Goal: Book appointment/travel/reservation

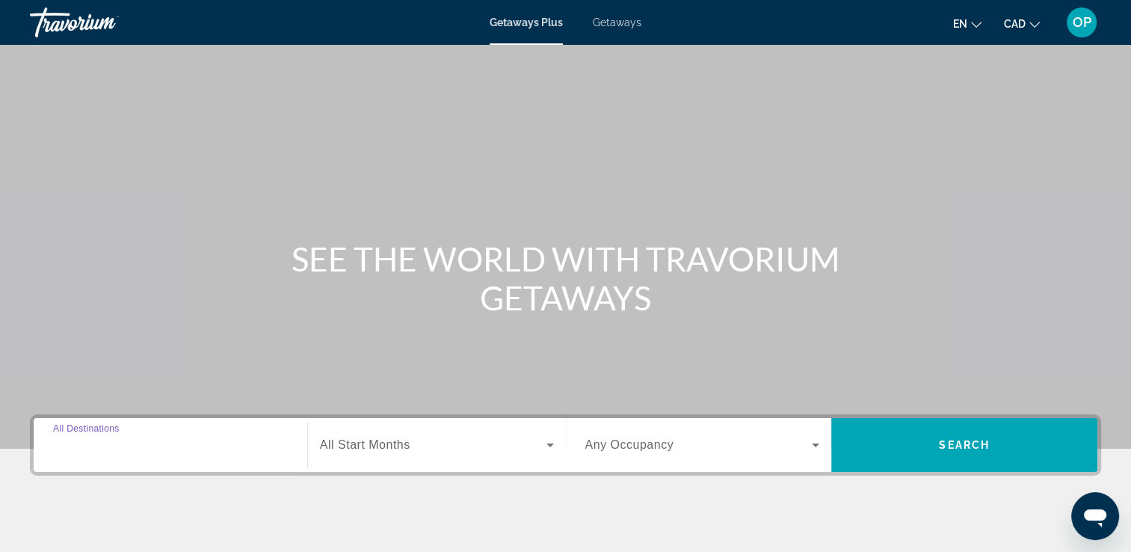
click at [168, 448] on input "Destination All Destinations" at bounding box center [170, 445] width 235 height 18
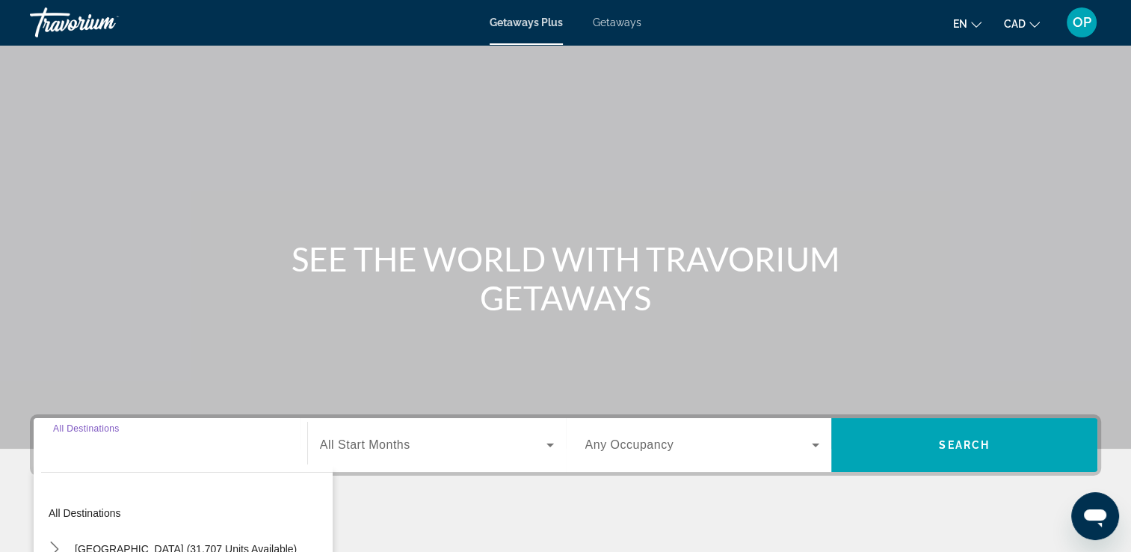
scroll to position [256, 0]
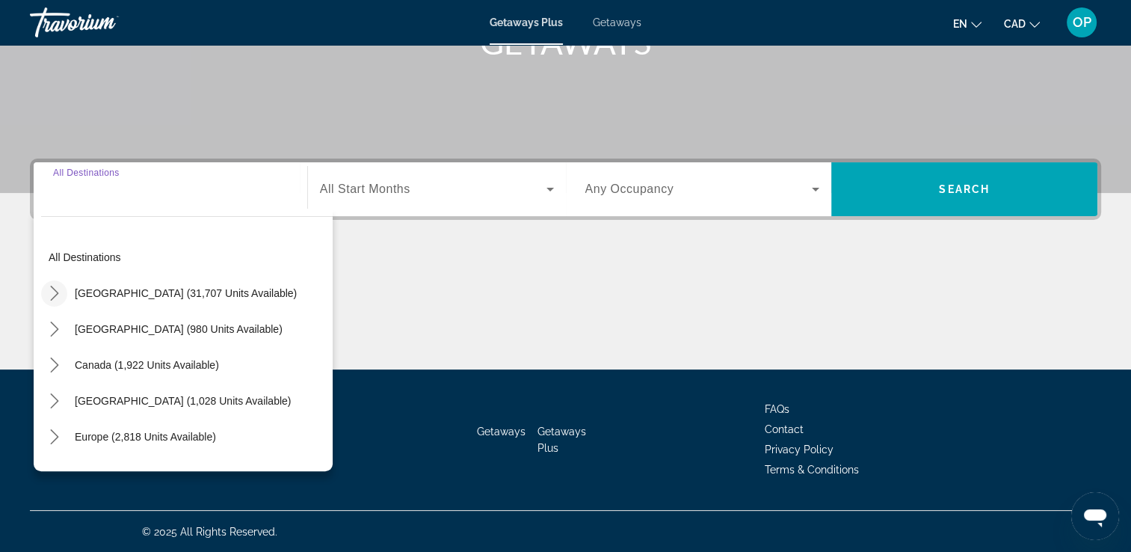
click at [52, 288] on icon "Toggle United States (31,707 units available) submenu" at bounding box center [54, 293] width 15 height 15
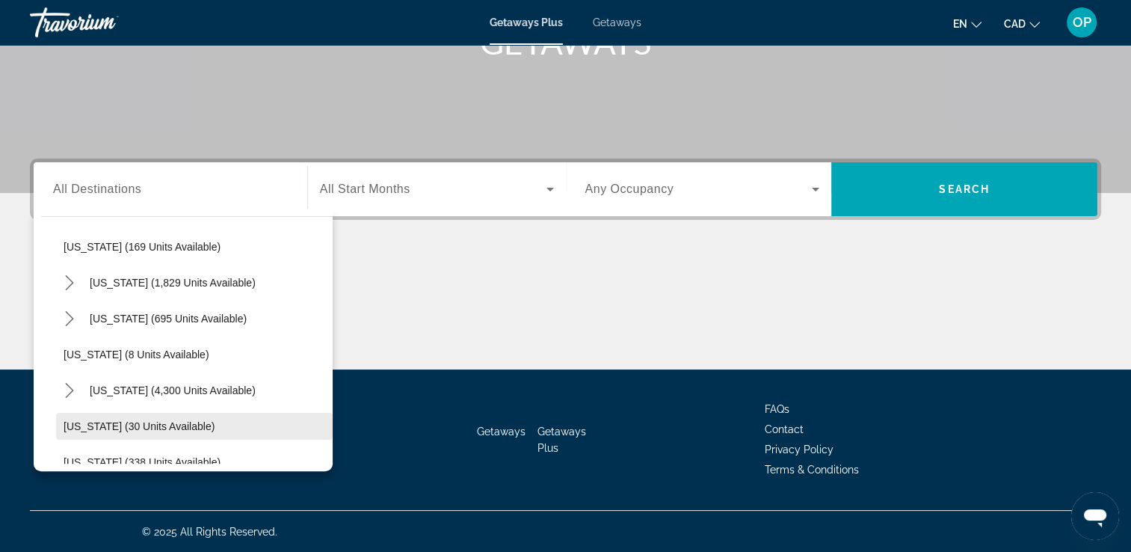
scroll to position [193, 0]
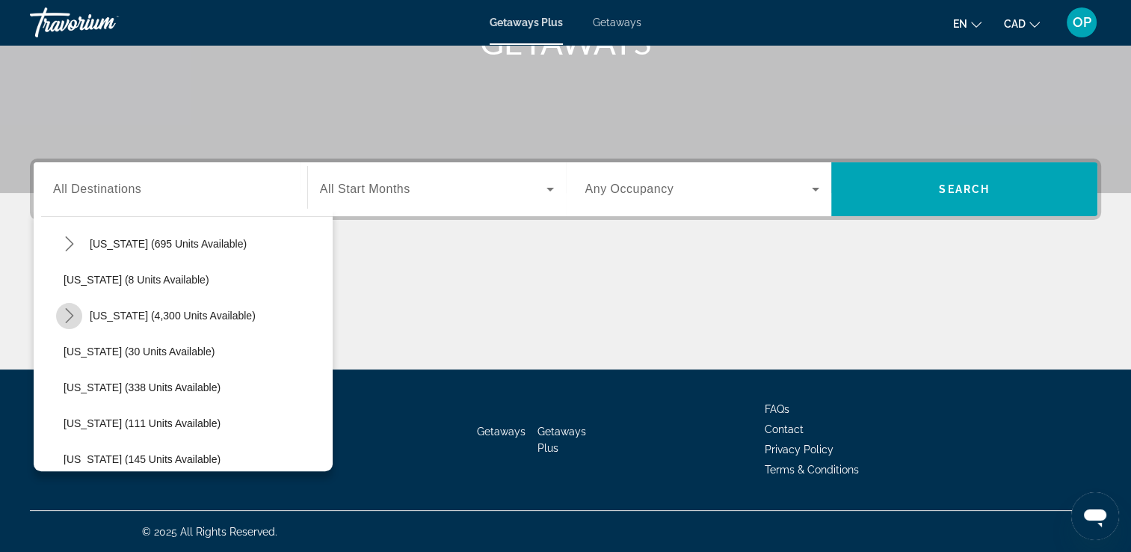
click at [69, 313] on icon "Toggle Florida (4,300 units available) submenu" at bounding box center [69, 315] width 15 height 15
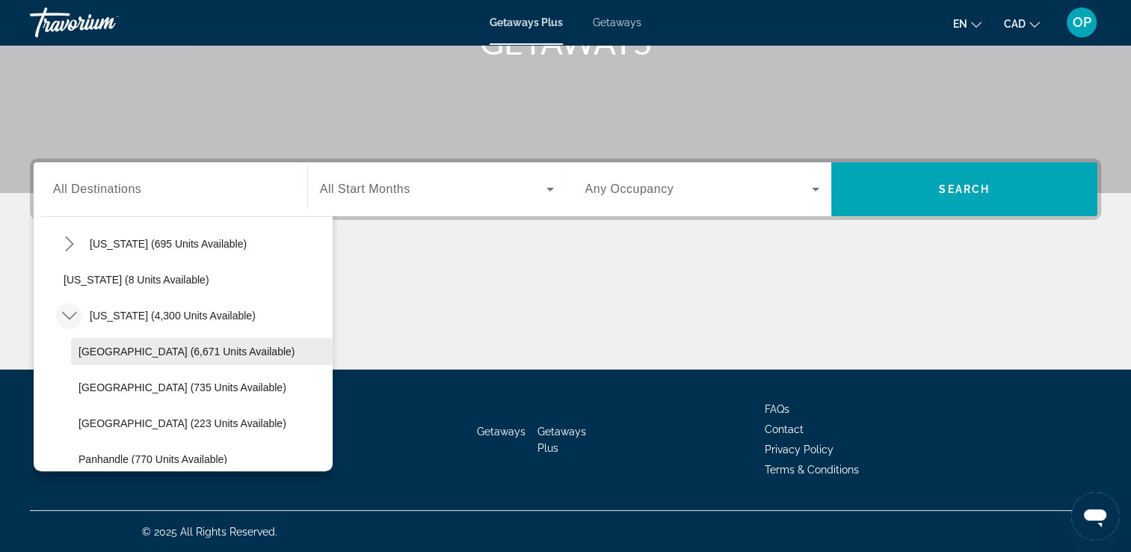
click at [161, 351] on span "[GEOGRAPHIC_DATA] (6,671 units available)" at bounding box center [186, 351] width 216 height 12
type input "**********"
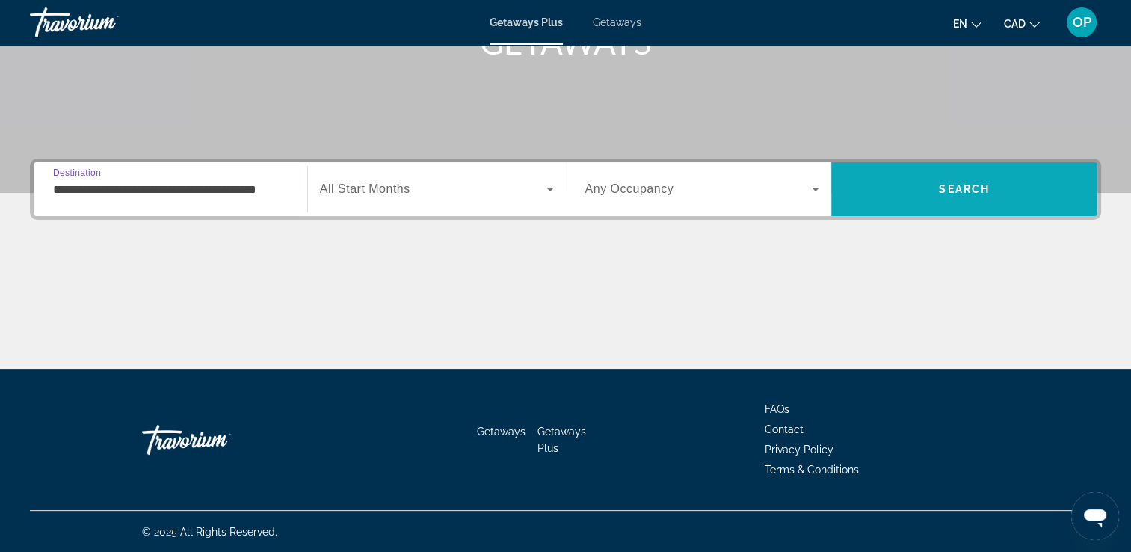
click at [945, 184] on span "Search" at bounding box center [964, 189] width 51 height 12
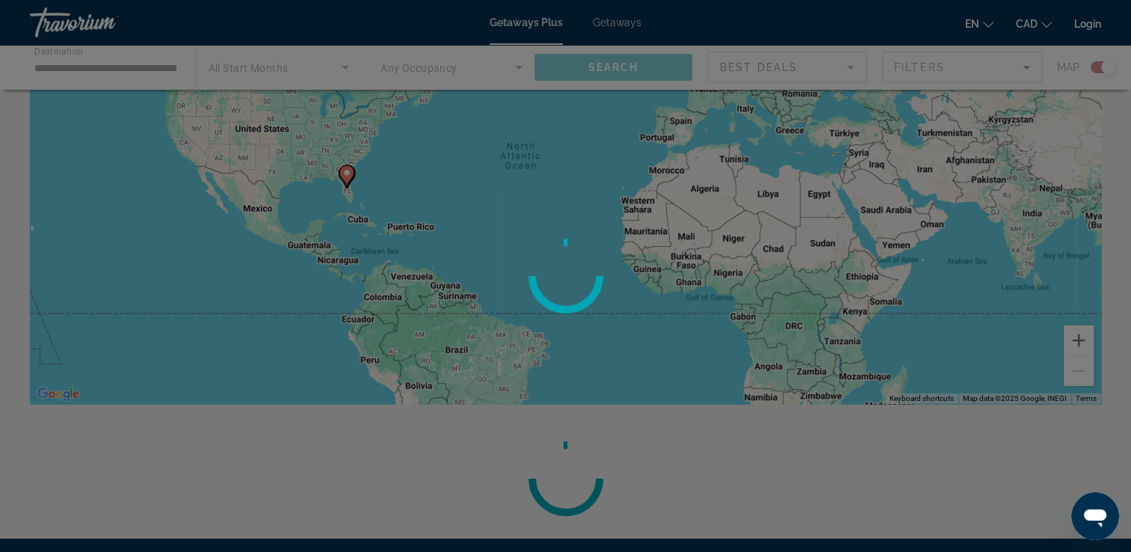
scroll to position [299, 0]
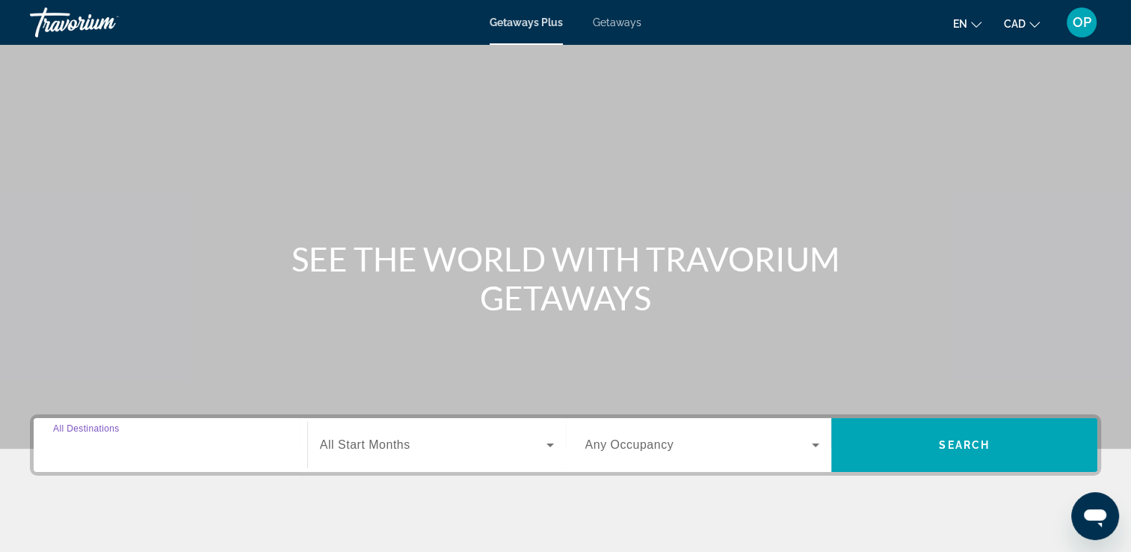
click at [172, 453] on input "Destination All Destinations" at bounding box center [170, 445] width 235 height 18
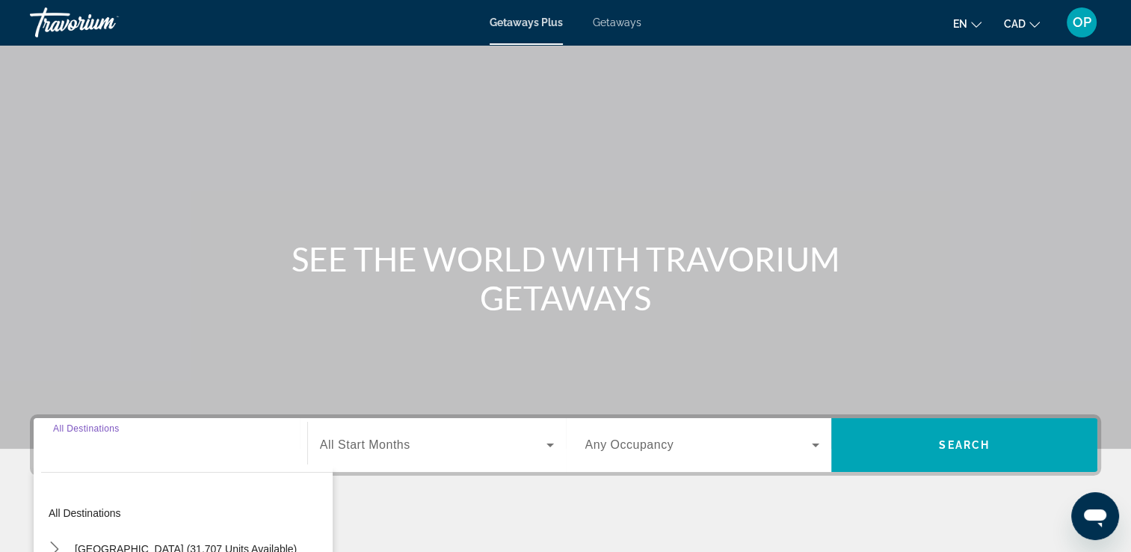
scroll to position [256, 0]
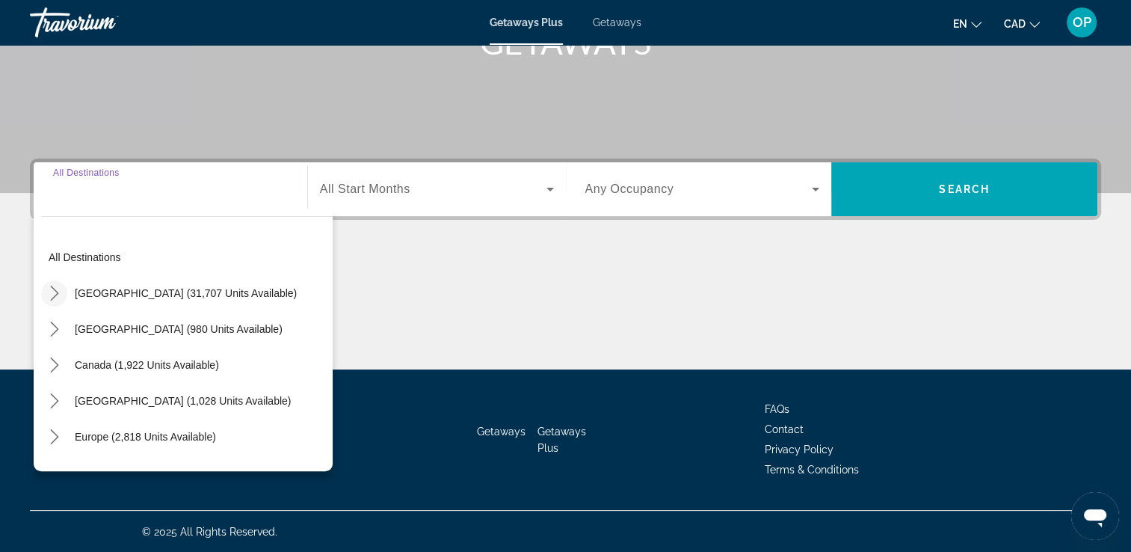
click at [52, 291] on icon "Toggle United States (31,707 units available) submenu" at bounding box center [54, 293] width 15 height 15
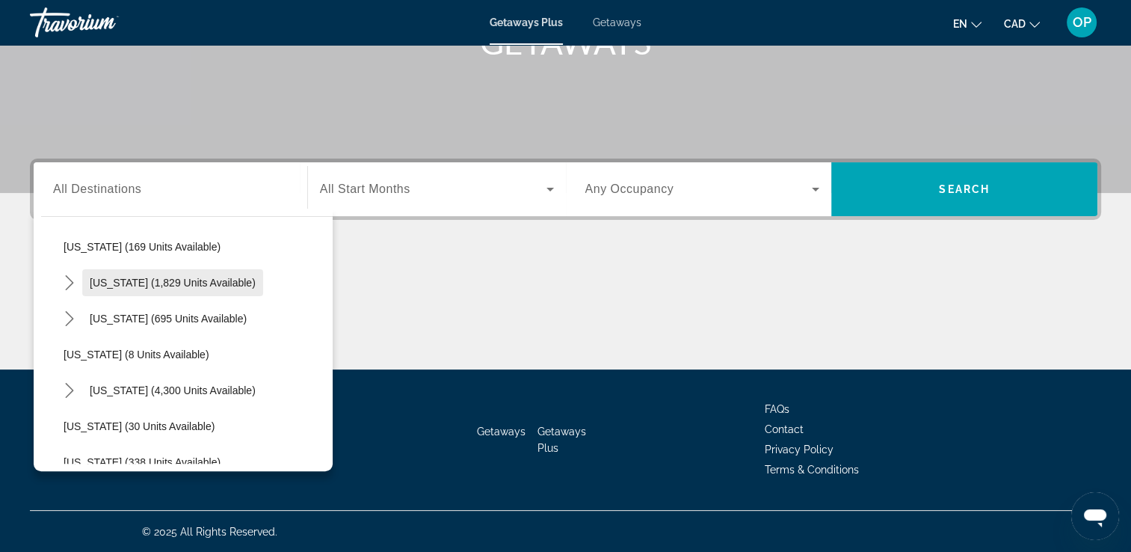
scroll to position [193, 0]
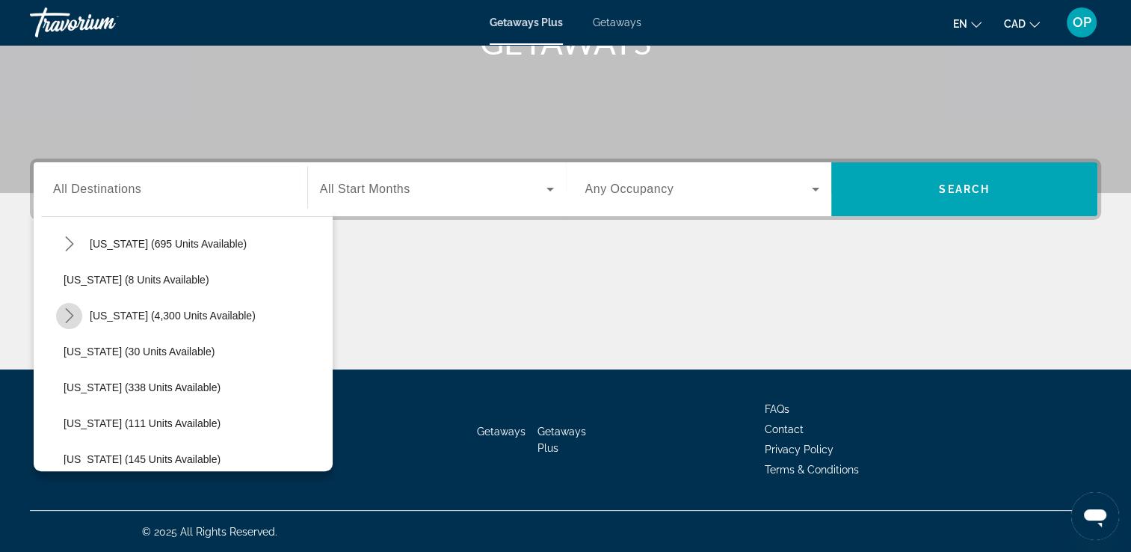
click at [72, 310] on icon "Toggle Florida (4,300 units available) submenu" at bounding box center [69, 315] width 15 height 15
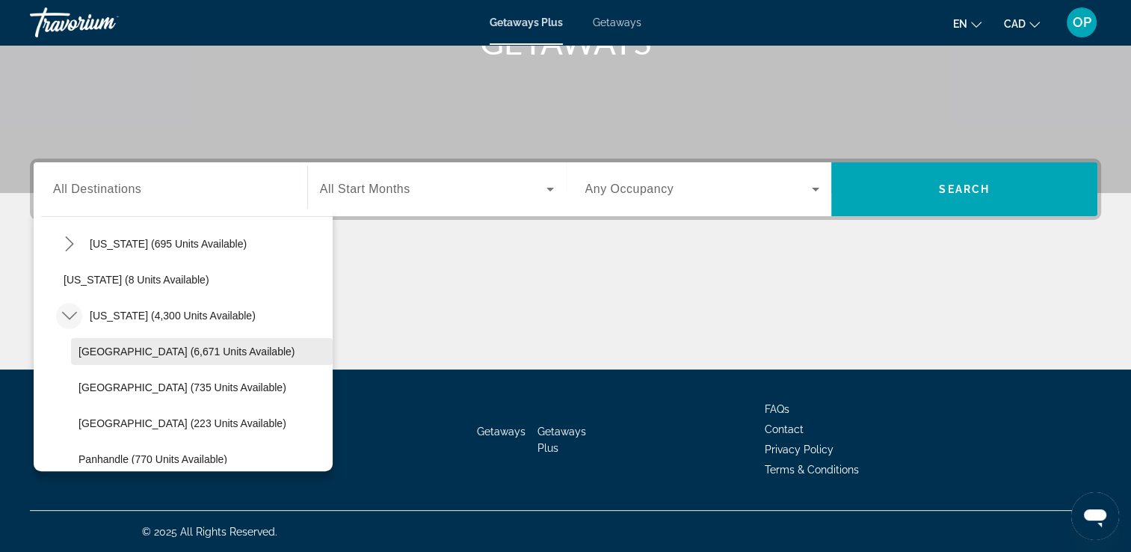
scroll to position [268, 0]
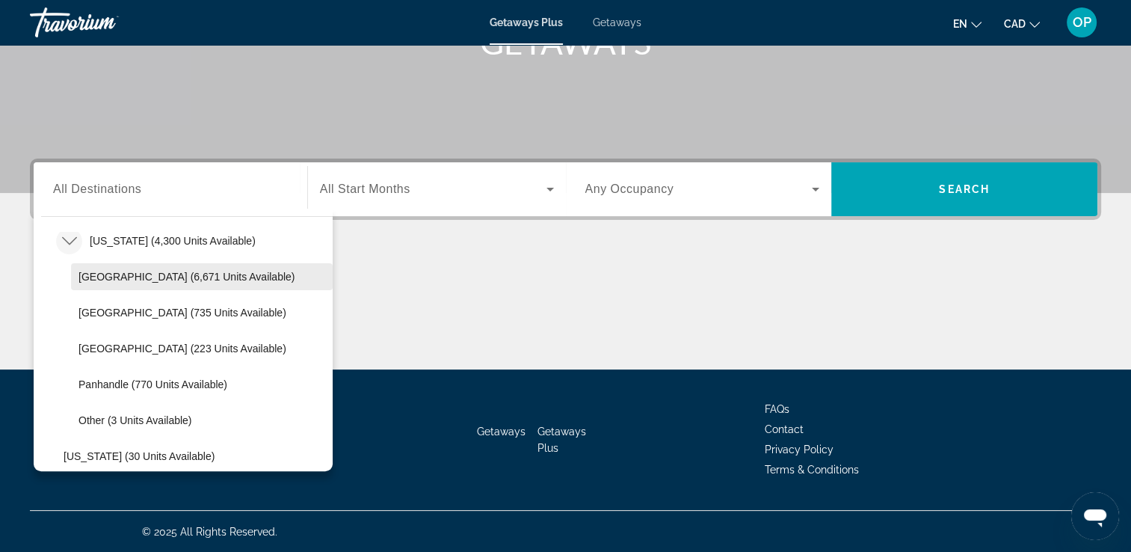
click at [152, 271] on span "[GEOGRAPHIC_DATA] (6,671 units available)" at bounding box center [186, 277] width 216 height 12
type input "**********"
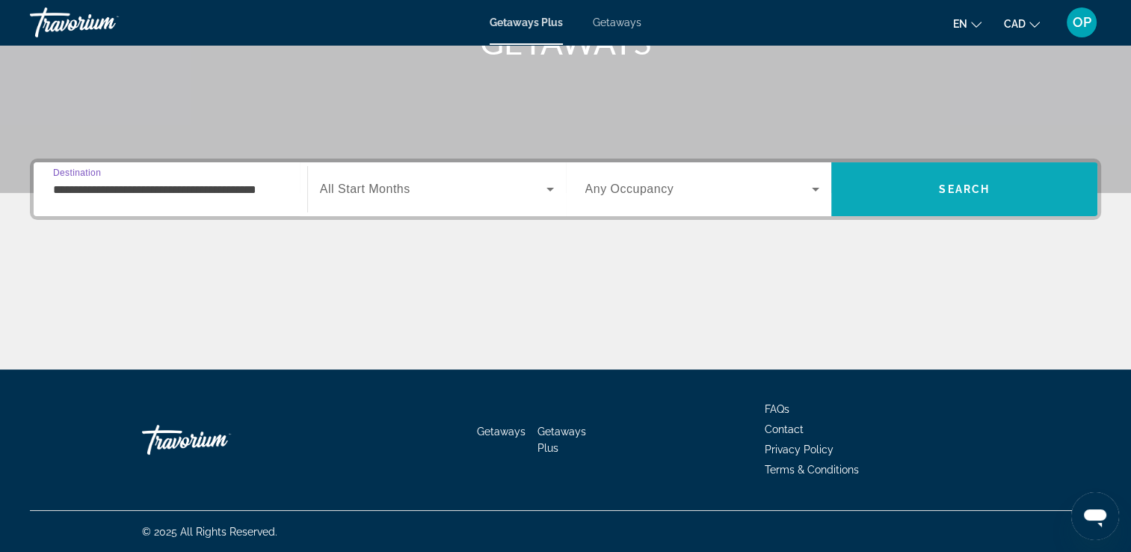
click at [990, 180] on span "Search" at bounding box center [964, 189] width 266 height 36
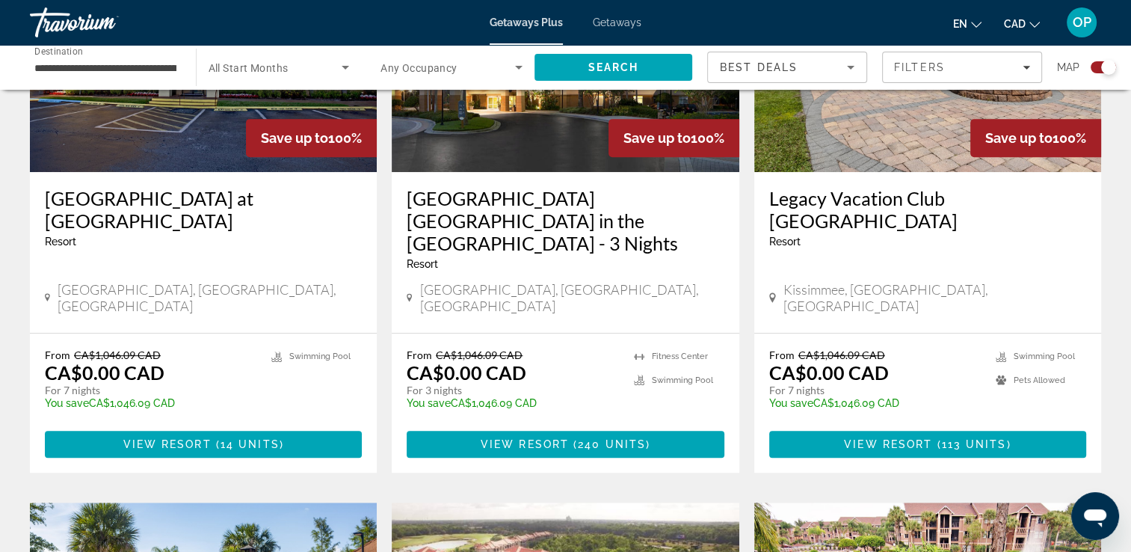
scroll to position [747, 0]
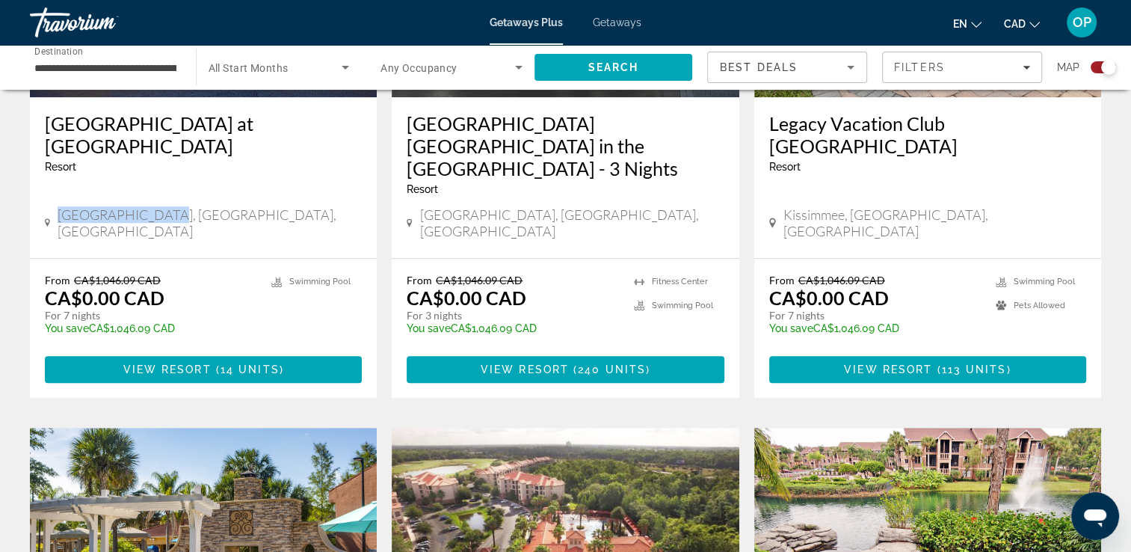
drag, startPoint x: 64, startPoint y: 214, endPoint x: 164, endPoint y: 221, distance: 100.4
click at [164, 221] on div "Orlando, FL, USA" at bounding box center [203, 222] width 317 height 33
drag, startPoint x: 164, startPoint y: 221, endPoint x: 177, endPoint y: 293, distance: 72.9
click at [177, 293] on div "From CA$1,046.09 CAD CA$0.00 CAD For 7 nights You save CA$1,046.09 CAD temp" at bounding box center [151, 309] width 212 height 71
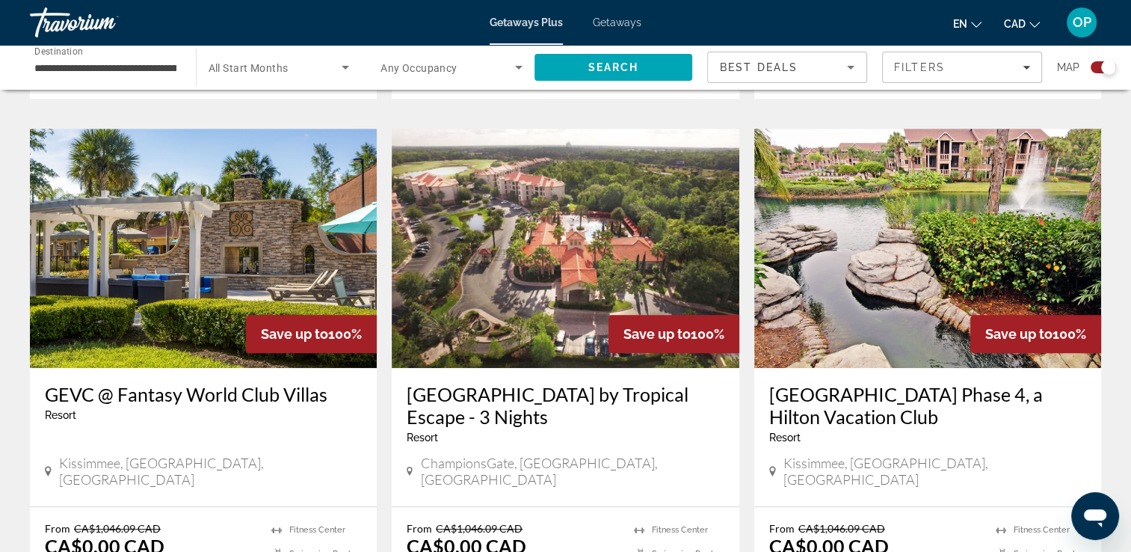
scroll to position [1121, 0]
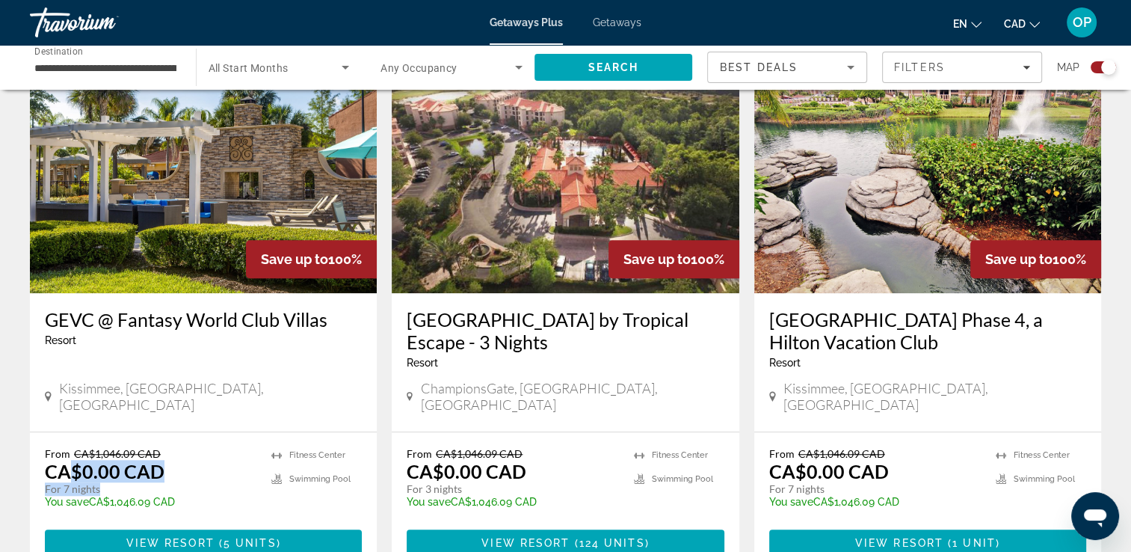
drag, startPoint x: 138, startPoint y: 438, endPoint x: 162, endPoint y: 454, distance: 29.2
click at [162, 454] on div "From CA$1,046.09 CAD CA$0.00 CAD For 7 nights You save CA$1,046.09 CAD temp" at bounding box center [151, 482] width 212 height 71
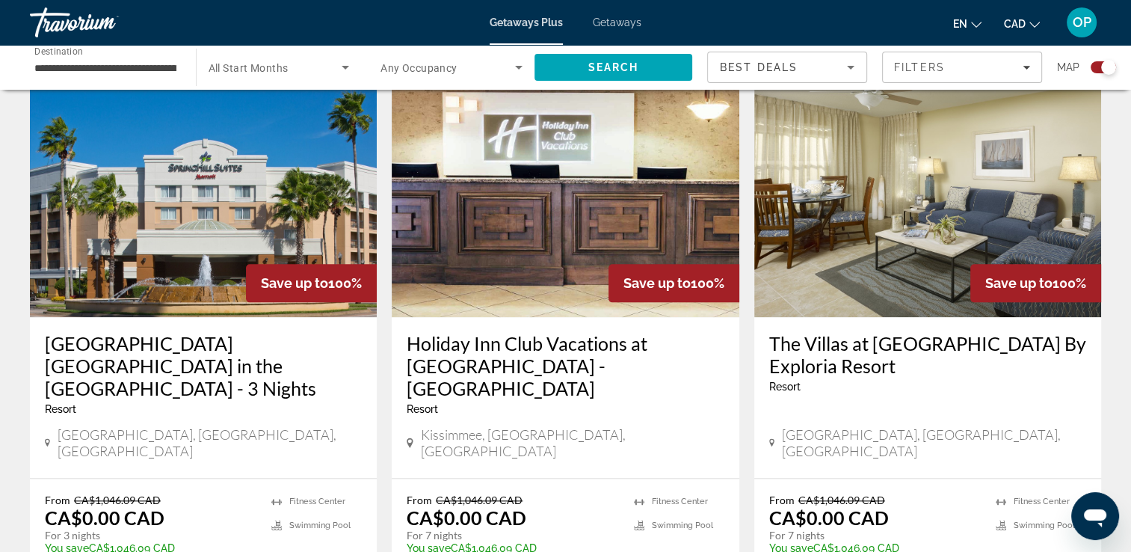
scroll to position [1719, 0]
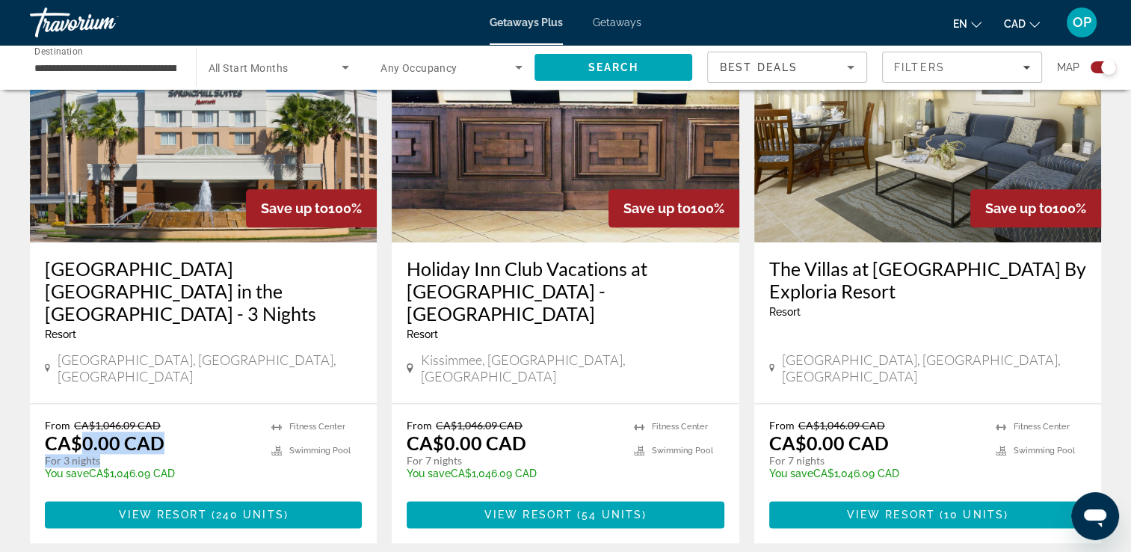
drag, startPoint x: 76, startPoint y: 365, endPoint x: 196, endPoint y: 382, distance: 120.7
click at [196, 419] on div "From CA$1,046.09 CAD CA$0.00 CAD For 3 nights You save CA$1,046.09 CAD temp" at bounding box center [151, 454] width 212 height 71
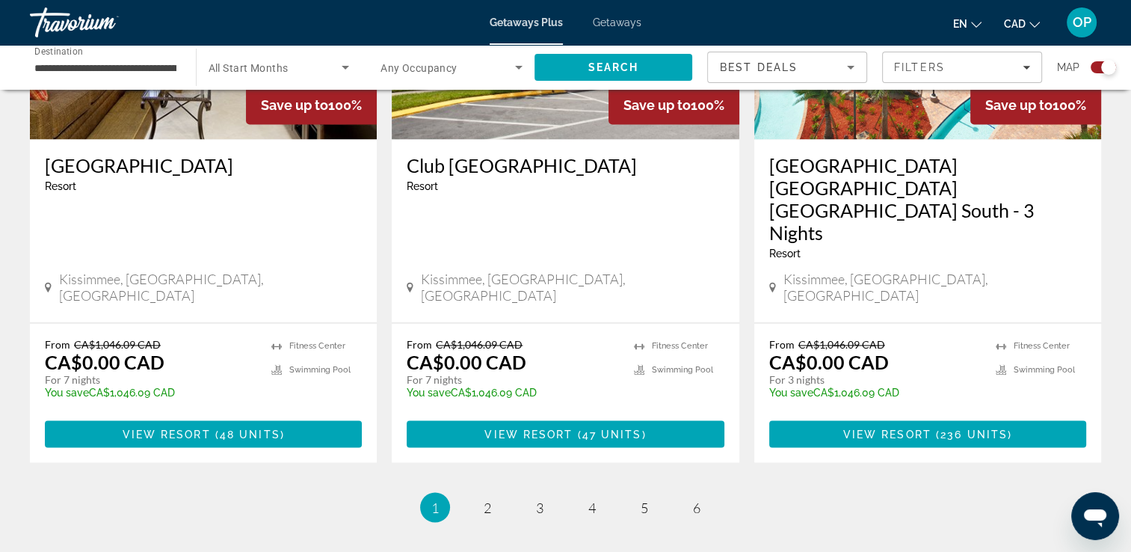
scroll to position [2167, 0]
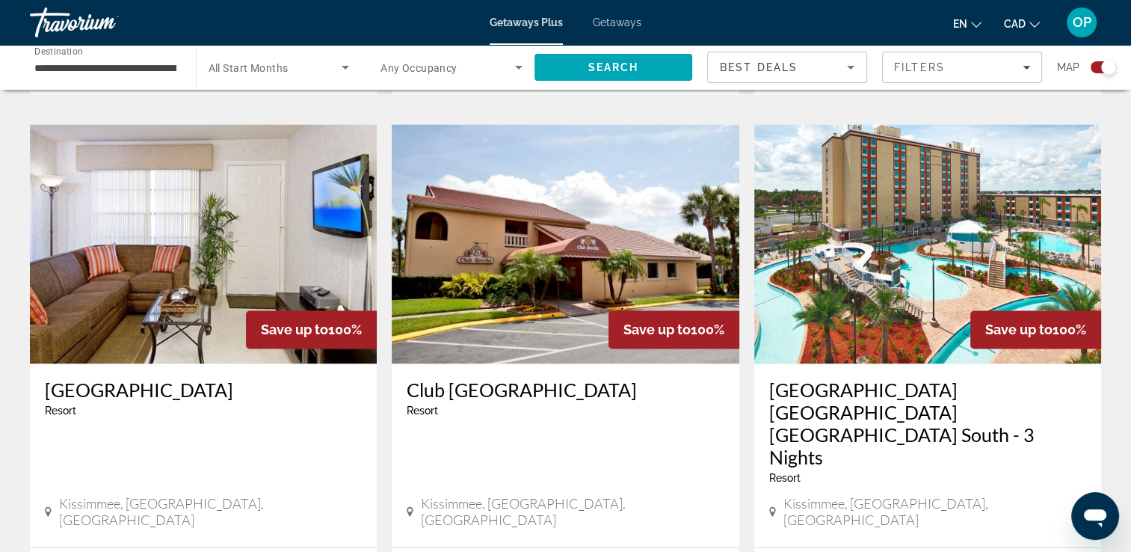
drag, startPoint x: 806, startPoint y: 451, endPoint x: 919, endPoint y: 474, distance: 115.1
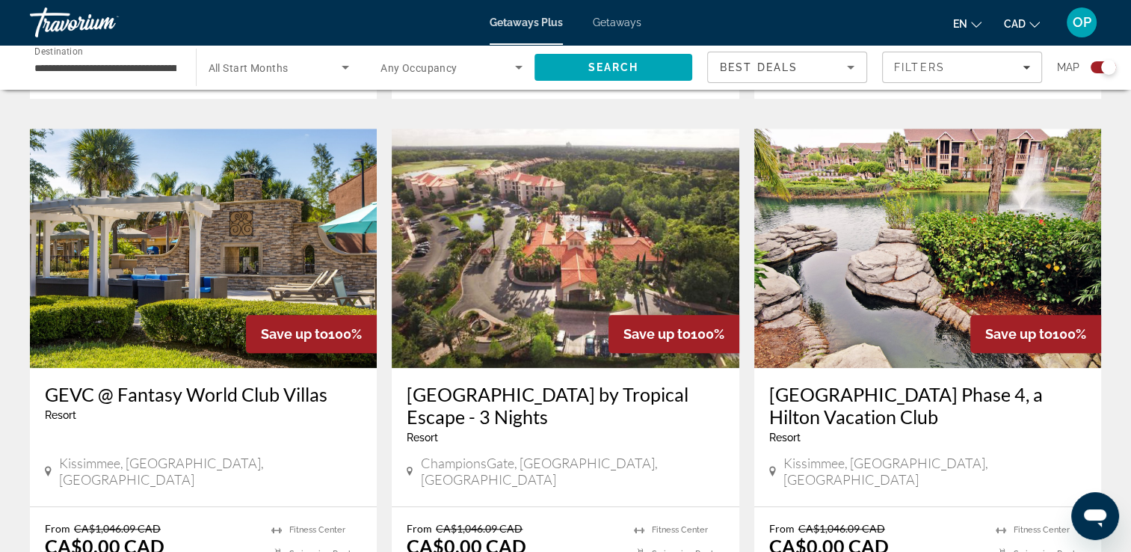
scroll to position [1196, 0]
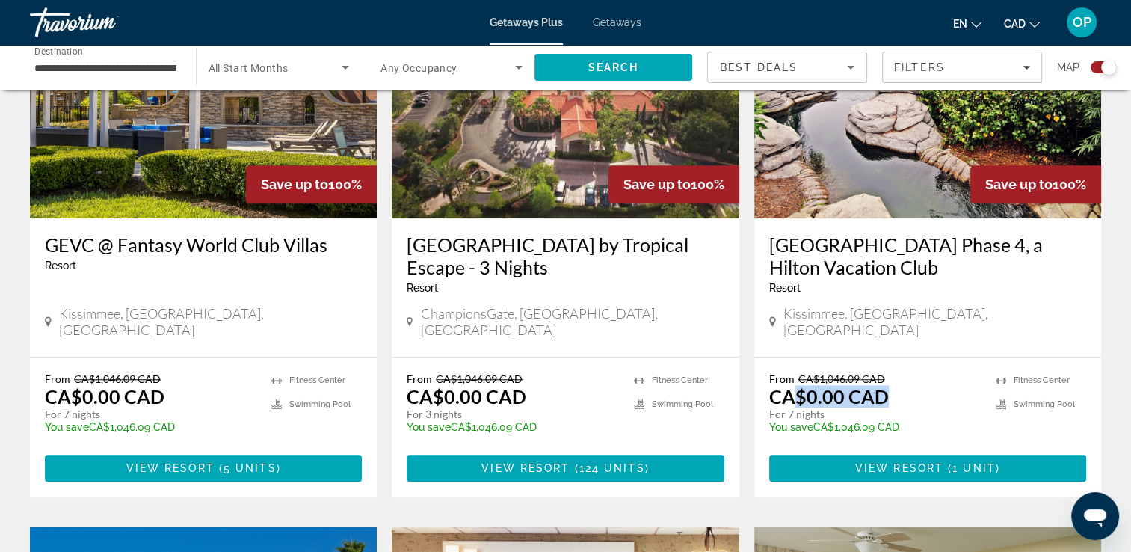
drag, startPoint x: 798, startPoint y: 357, endPoint x: 898, endPoint y: 359, distance: 100.2
click at [898, 372] on div "From CA$1,046.09 CAD CA$0.00 CAD For 7 nights You save CA$1,046.09 CAD temp" at bounding box center [875, 407] width 212 height 71
drag, startPoint x: 812, startPoint y: 344, endPoint x: 887, endPoint y: 343, distance: 75.5
click at [887, 372] on p "From CA$1,046.09 CAD" at bounding box center [875, 378] width 212 height 13
click at [807, 321] on div "Polynesian Isles Phase 4, a Hilton Vacation Club Resort - This is an adults onl…" at bounding box center [927, 287] width 347 height 138
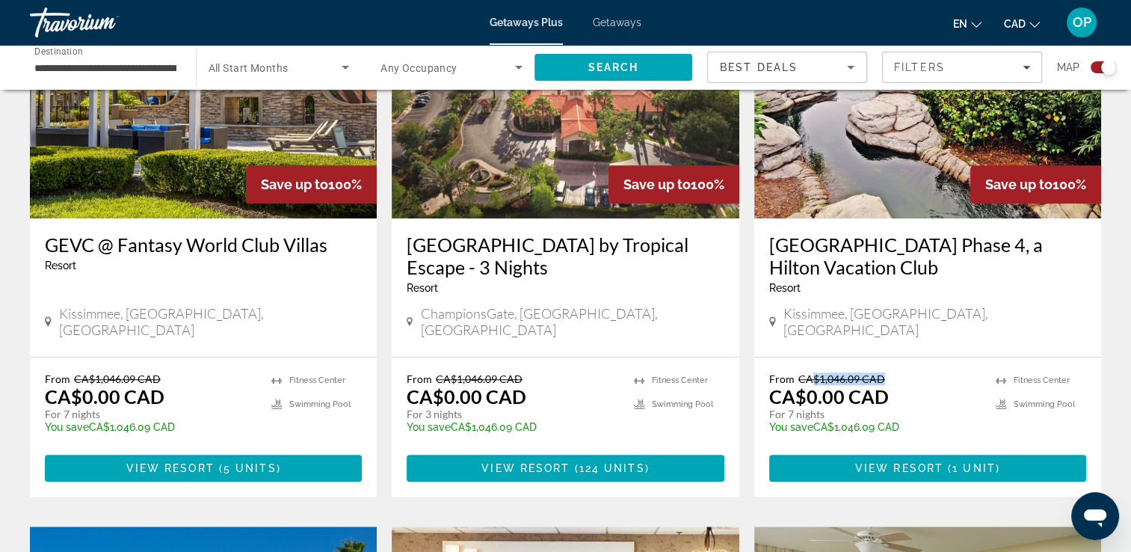
drag, startPoint x: 813, startPoint y: 345, endPoint x: 880, endPoint y: 344, distance: 66.5
click at [880, 372] on span "CA$1,046.09 CAD" at bounding box center [841, 378] width 87 height 13
drag, startPoint x: 880, startPoint y: 344, endPoint x: 823, endPoint y: 319, distance: 61.9
click at [823, 319] on div "Polynesian Isles Phase 4, a Hilton Vacation Club Resort - This is an adults onl…" at bounding box center [927, 287] width 347 height 138
drag, startPoint x: 810, startPoint y: 346, endPoint x: 882, endPoint y: 345, distance: 71.8
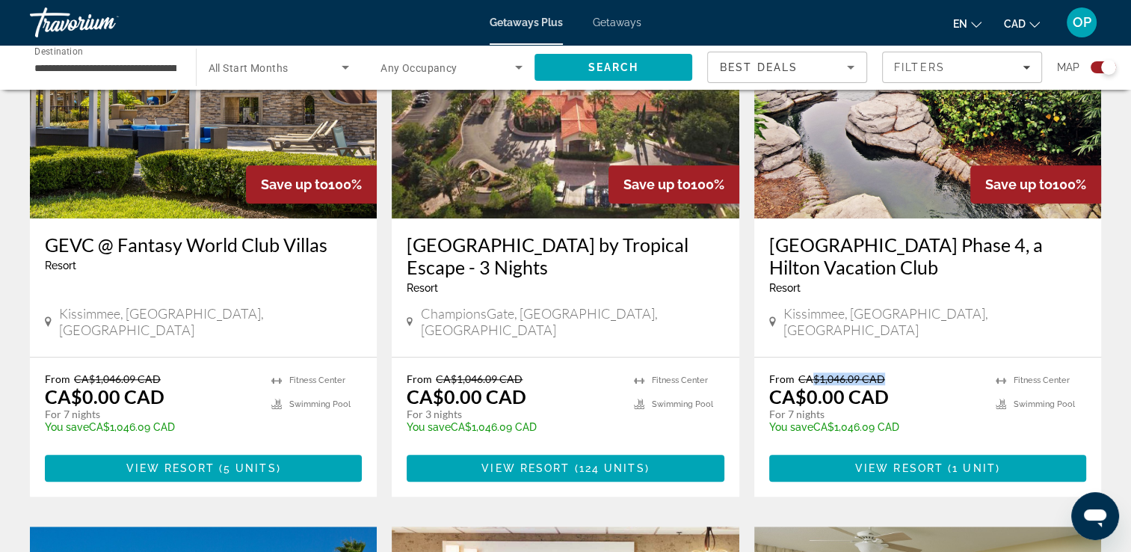
click at [882, 372] on span "CA$1,046.09 CAD" at bounding box center [841, 378] width 87 height 13
click at [96, 71] on input "**********" at bounding box center [105, 68] width 142 height 18
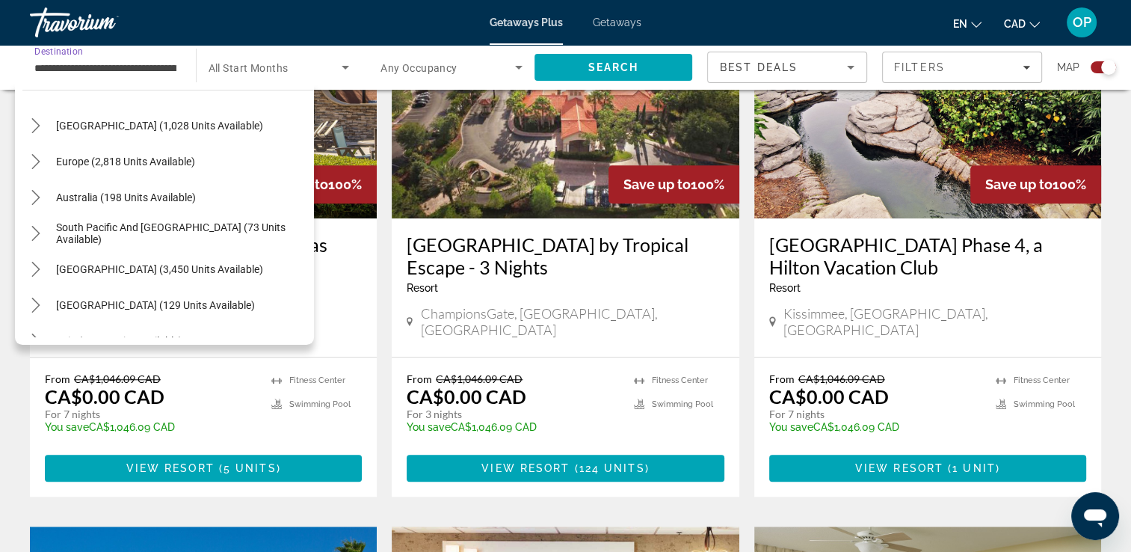
scroll to position [1617, 0]
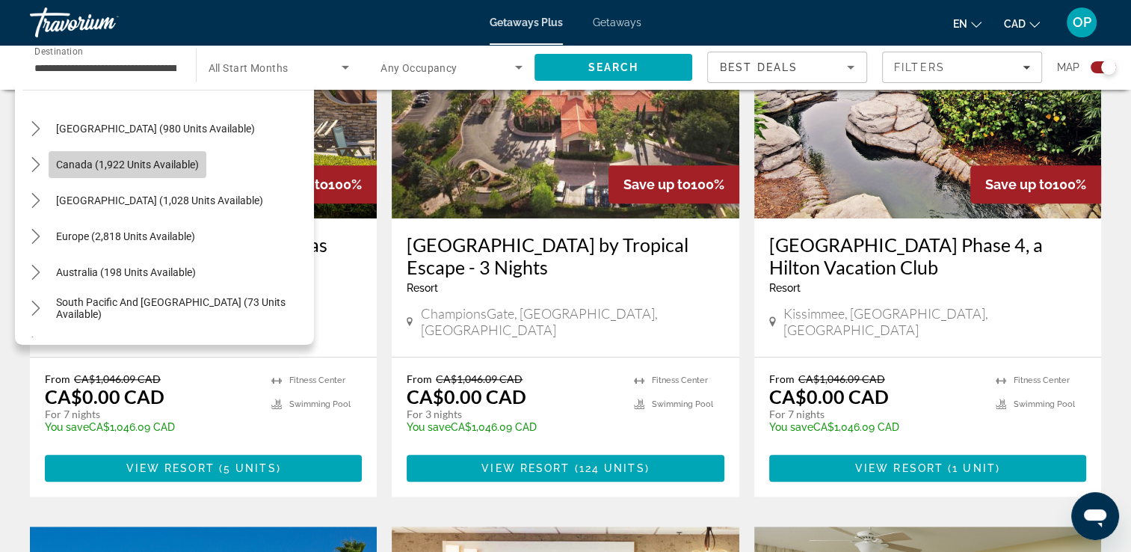
click at [113, 163] on span "Canada (1,922 units available)" at bounding box center [127, 164] width 143 height 12
type input "**********"
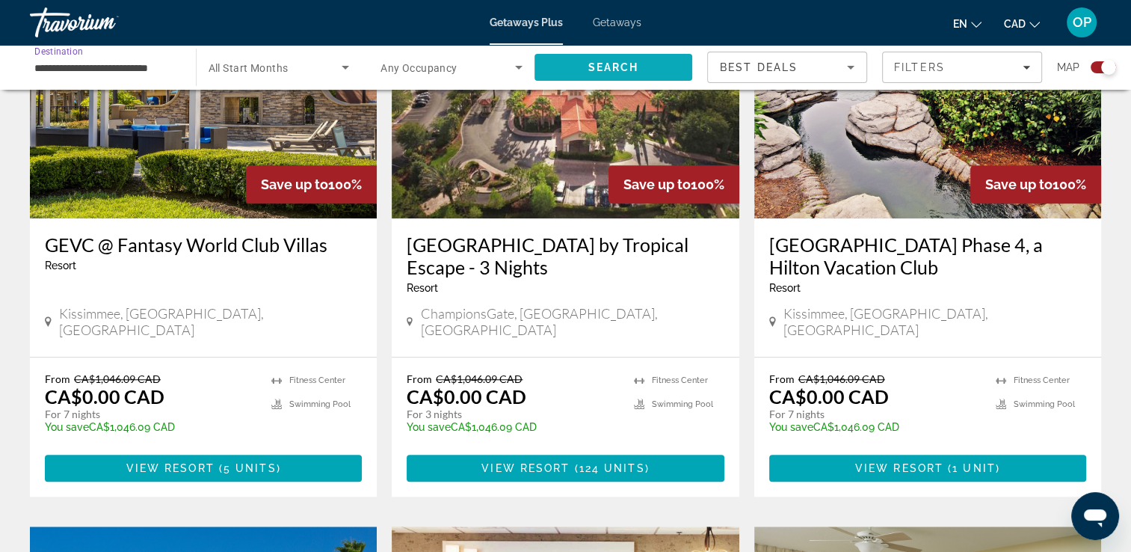
click at [634, 67] on span "Search" at bounding box center [612, 67] width 51 height 12
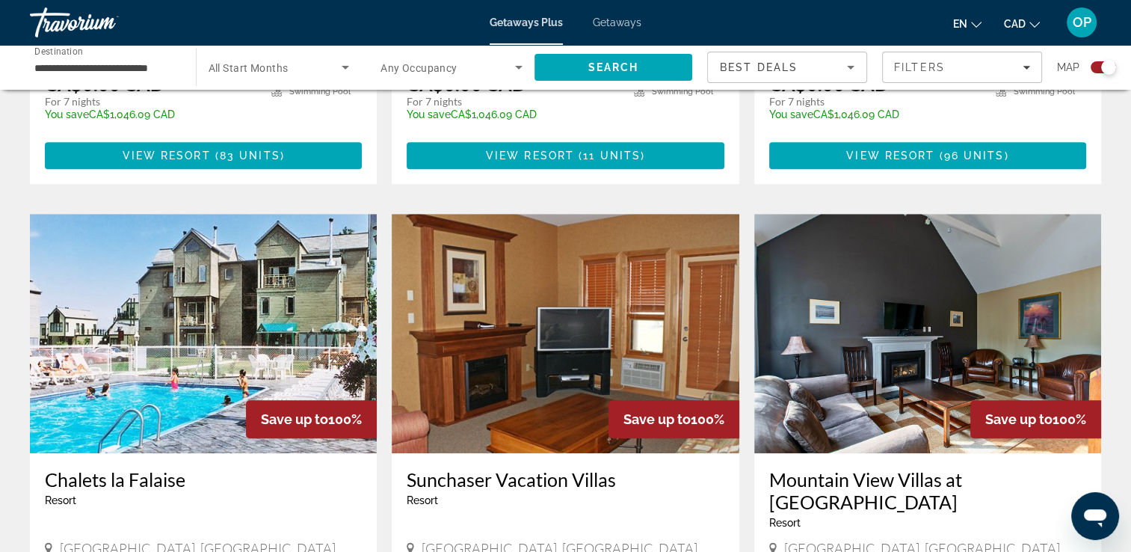
scroll to position [1141, 0]
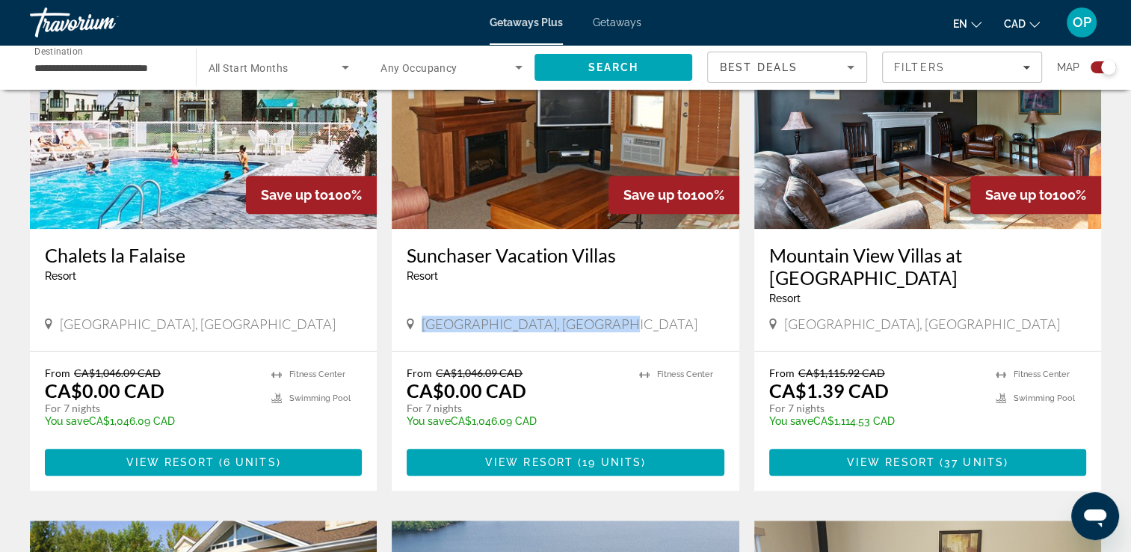
drag, startPoint x: 419, startPoint y: 285, endPoint x: 627, endPoint y: 281, distance: 207.8
click at [627, 315] on div "Fairmont Hot Springs, Canada" at bounding box center [565, 323] width 317 height 16
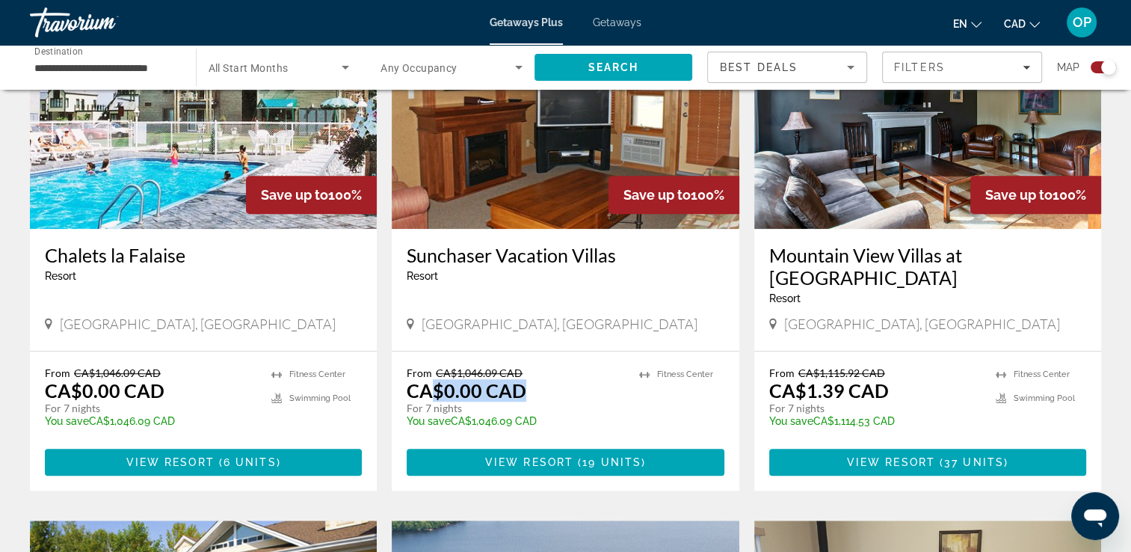
drag, startPoint x: 427, startPoint y: 354, endPoint x: 529, endPoint y: 360, distance: 102.6
click at [529, 366] on div "From CA$1,046.09 CAD CA$0.00 CAD For 7 nights You save CA$1,046.09 CAD temp" at bounding box center [515, 401] width 217 height 71
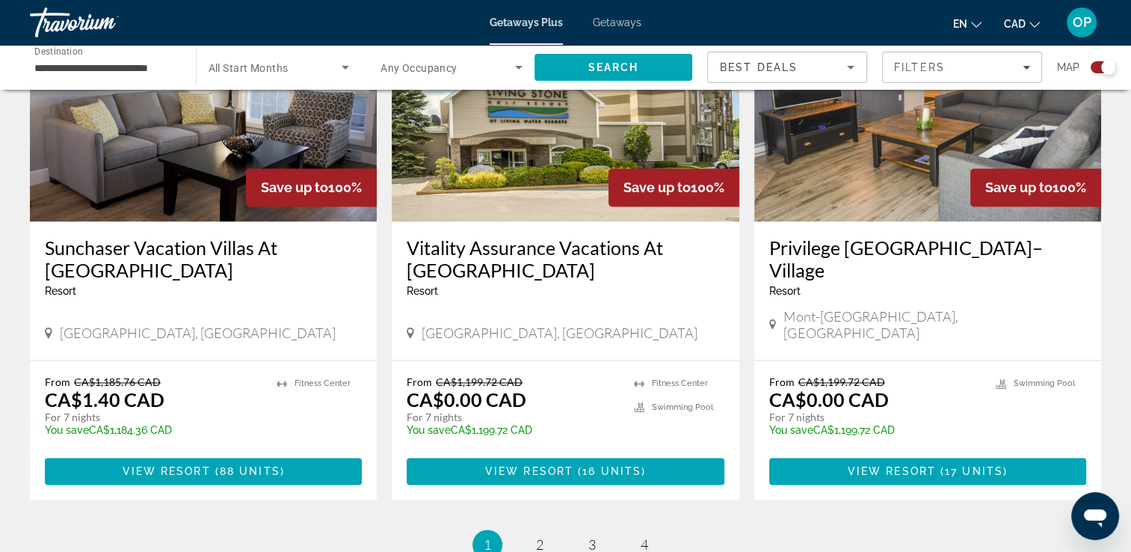
scroll to position [2262, 0]
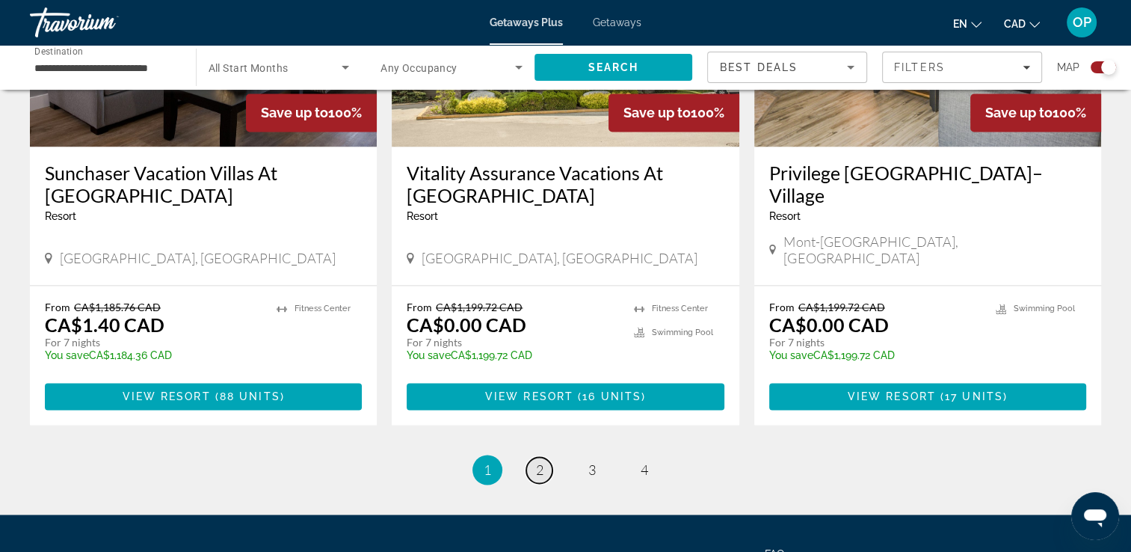
click at [538, 461] on span "2" at bounding box center [539, 469] width 7 height 16
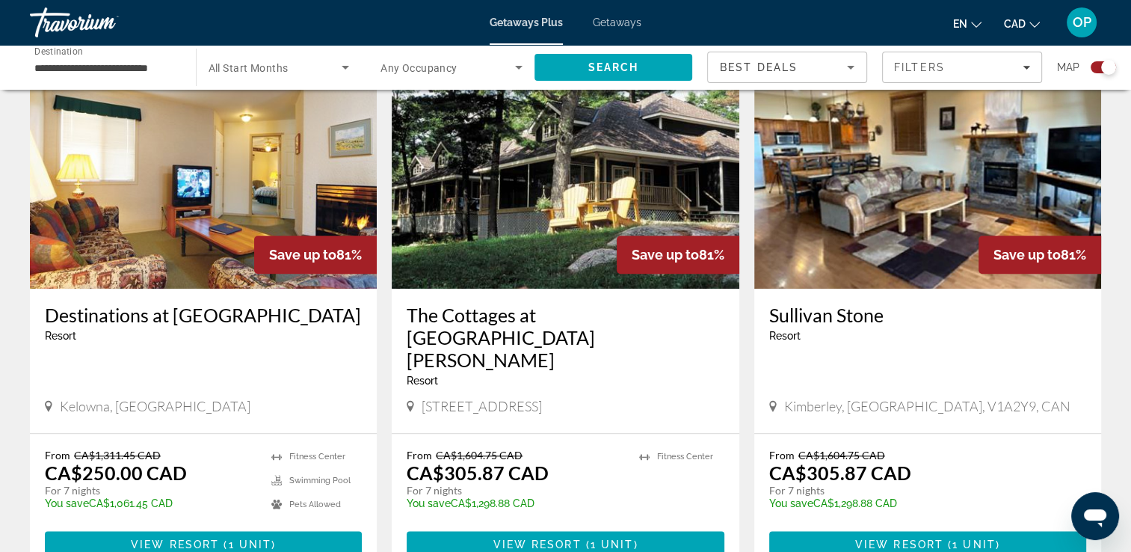
scroll to position [1664, 0]
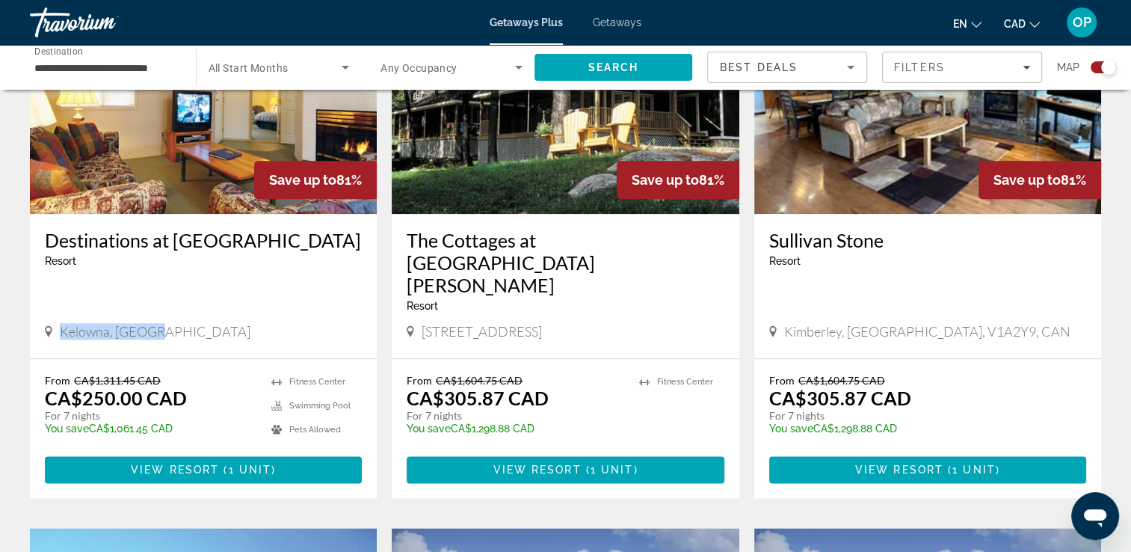
drag, startPoint x: 108, startPoint y: 266, endPoint x: 189, endPoint y: 266, distance: 81.5
click at [189, 323] on div "Kelowna, Canada" at bounding box center [203, 331] width 317 height 16
drag, startPoint x: 75, startPoint y: 336, endPoint x: 182, endPoint y: 349, distance: 108.4
click at [182, 374] on div "From CA$1,311.45 CAD CA$250.00 CAD For 7 nights You save CA$1,061.45 CAD temp" at bounding box center [151, 409] width 212 height 71
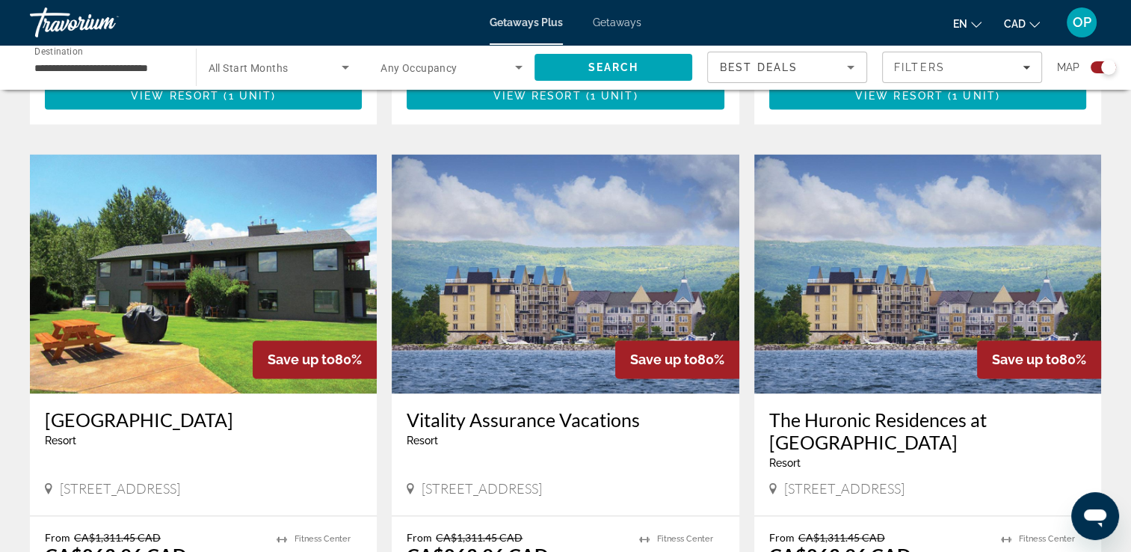
scroll to position [1963, 0]
